Goal: Information Seeking & Learning: Learn about a topic

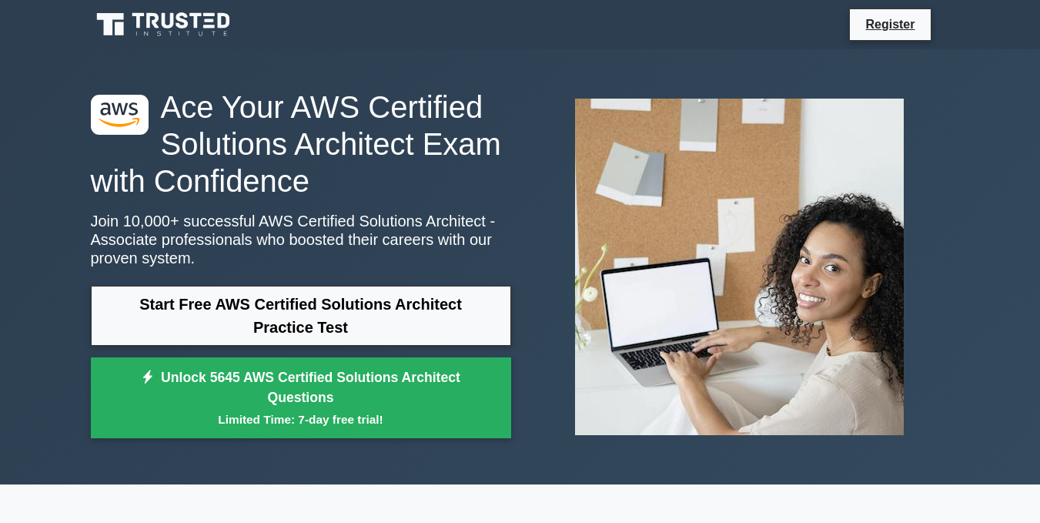
click at [208, 15] on icon at bounding box center [210, 14] width 12 height 3
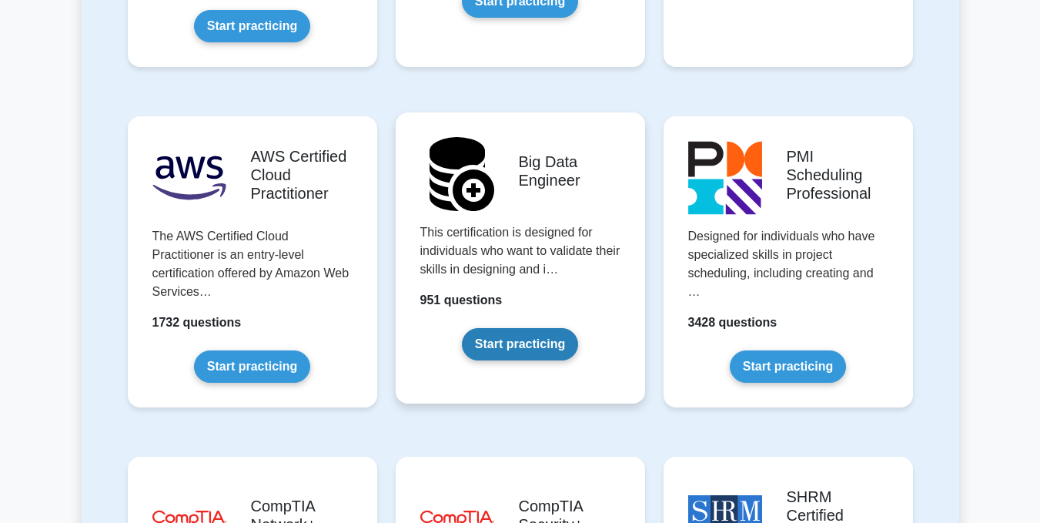
scroll to position [2614, 0]
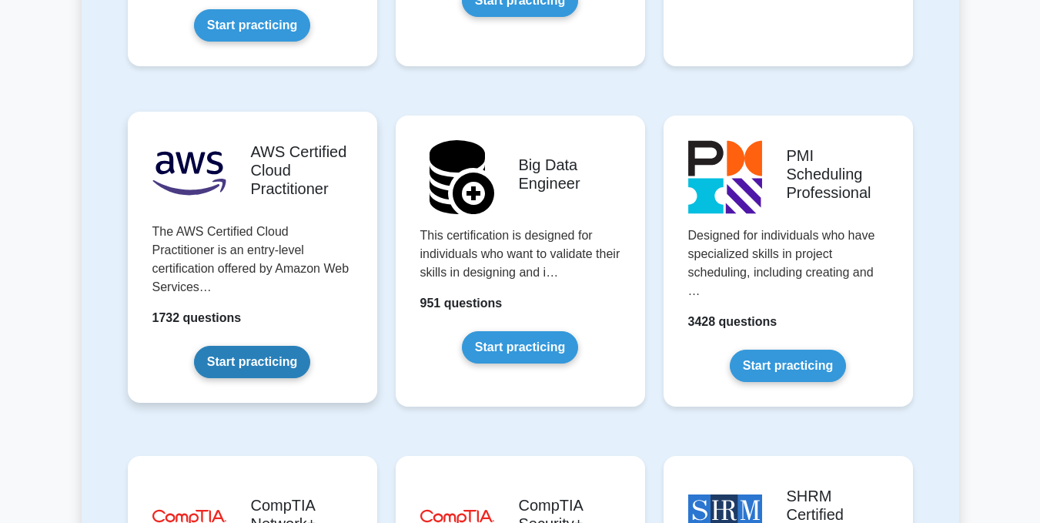
click at [267, 346] on link "Start practicing" at bounding box center [252, 362] width 116 height 32
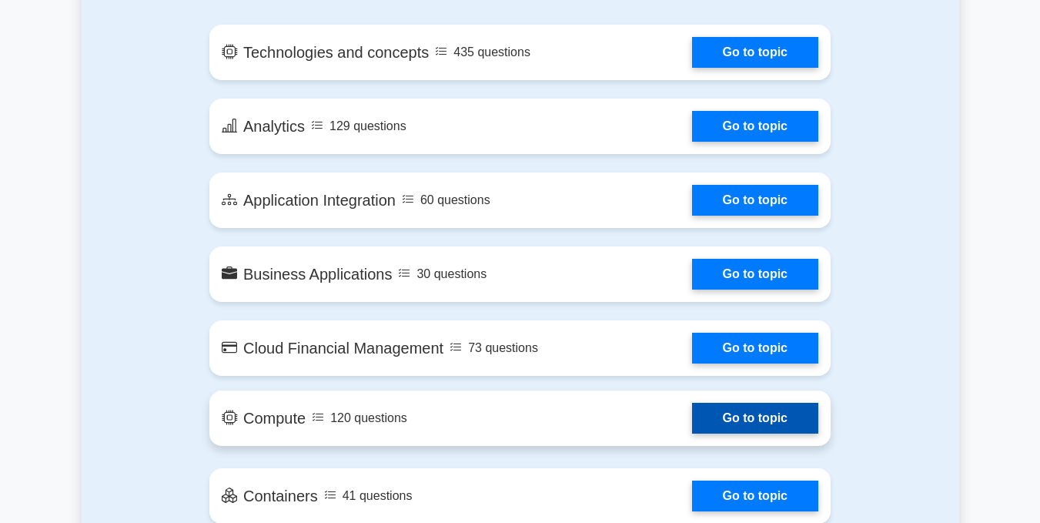
scroll to position [708, 0]
